Goal: Information Seeking & Learning: Learn about a topic

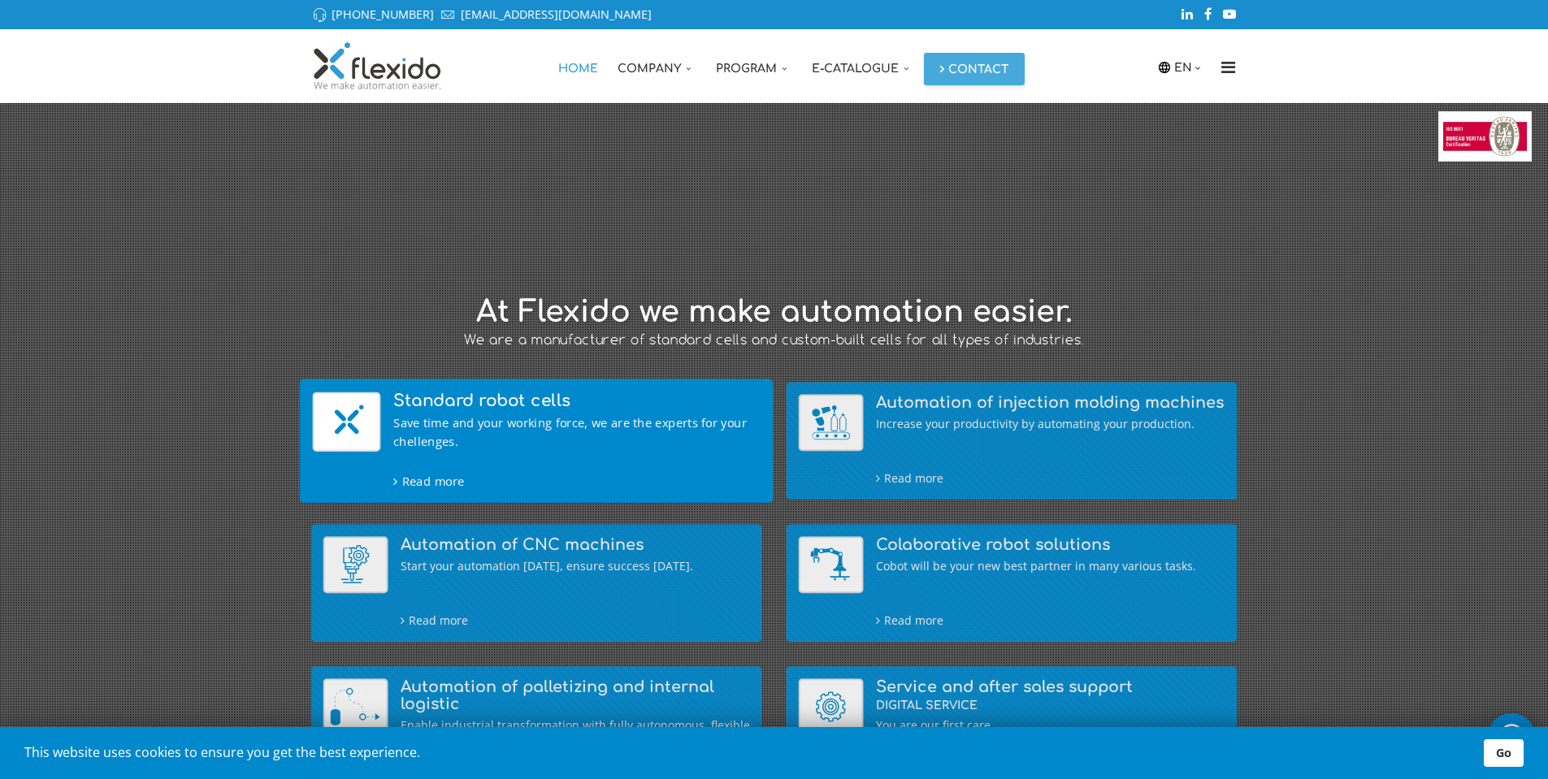
click at [396, 414] on div "Save time and your working force, we are the experts for your chellenges." at bounding box center [576, 432] width 367 height 36
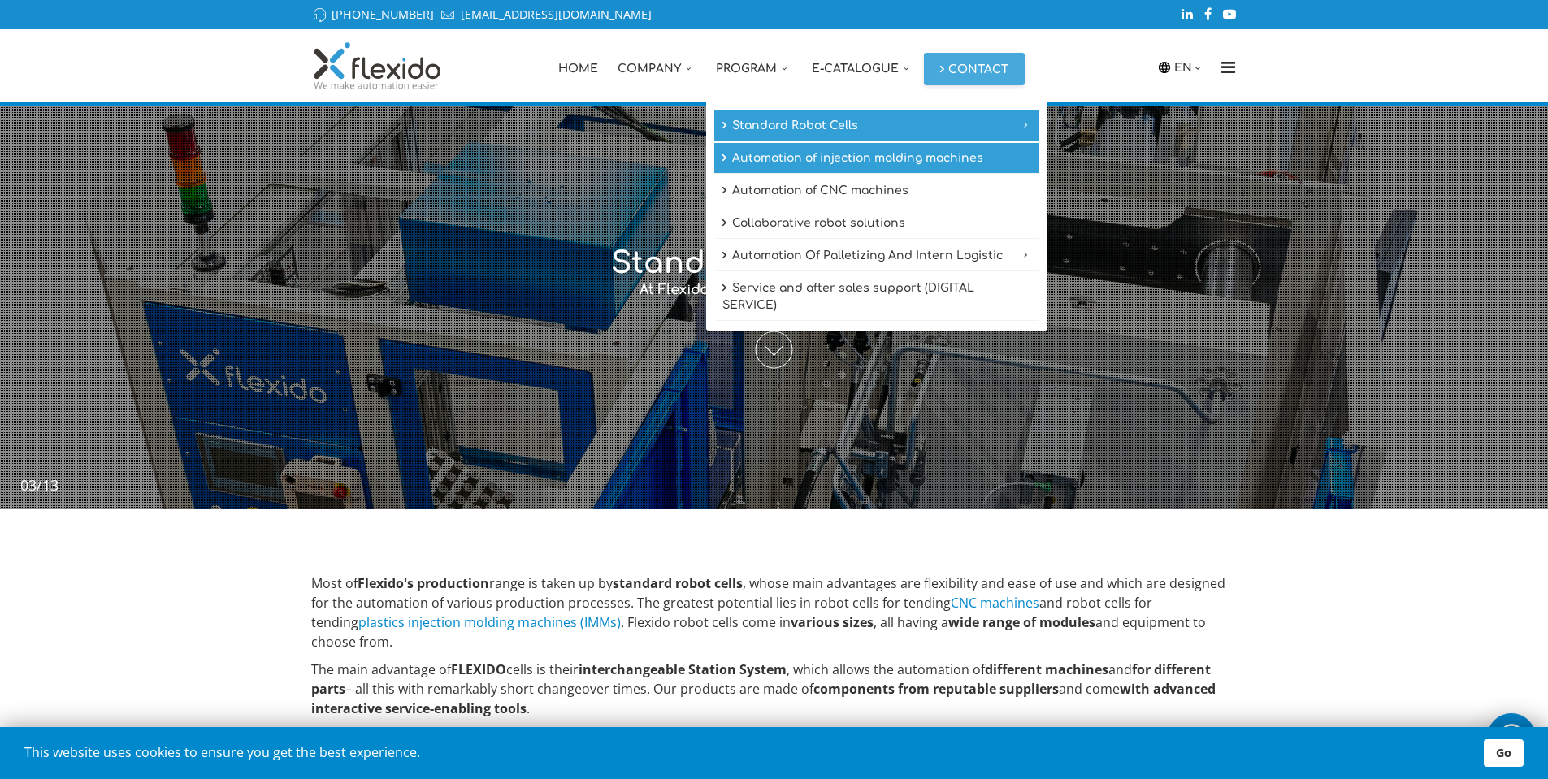
click at [809, 165] on link "Automation of injection molding machines" at bounding box center [876, 158] width 325 height 31
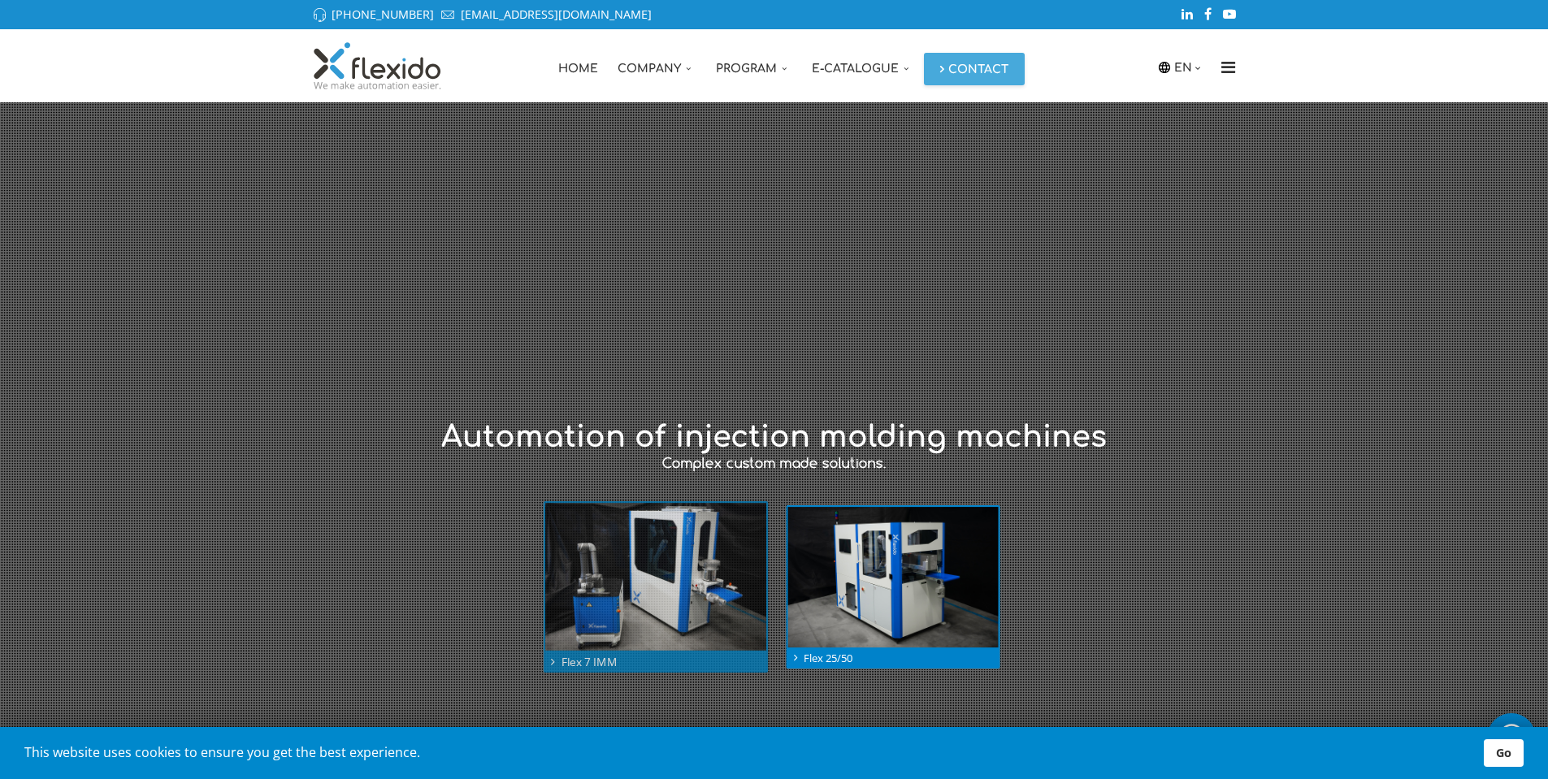
click at [669, 596] on img at bounding box center [655, 577] width 220 height 148
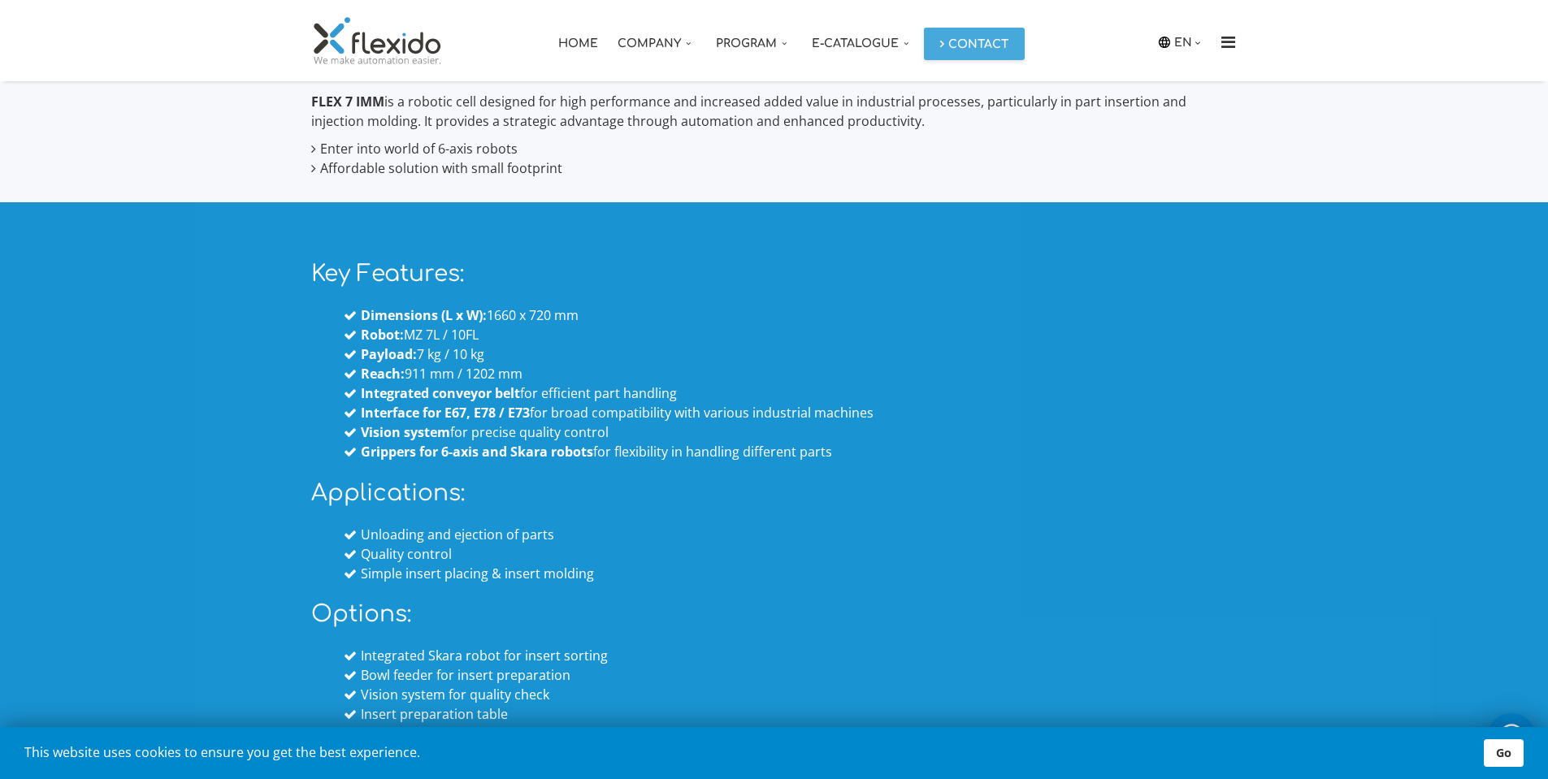
scroll to position [778, 0]
